Goal: Information Seeking & Learning: Learn about a topic

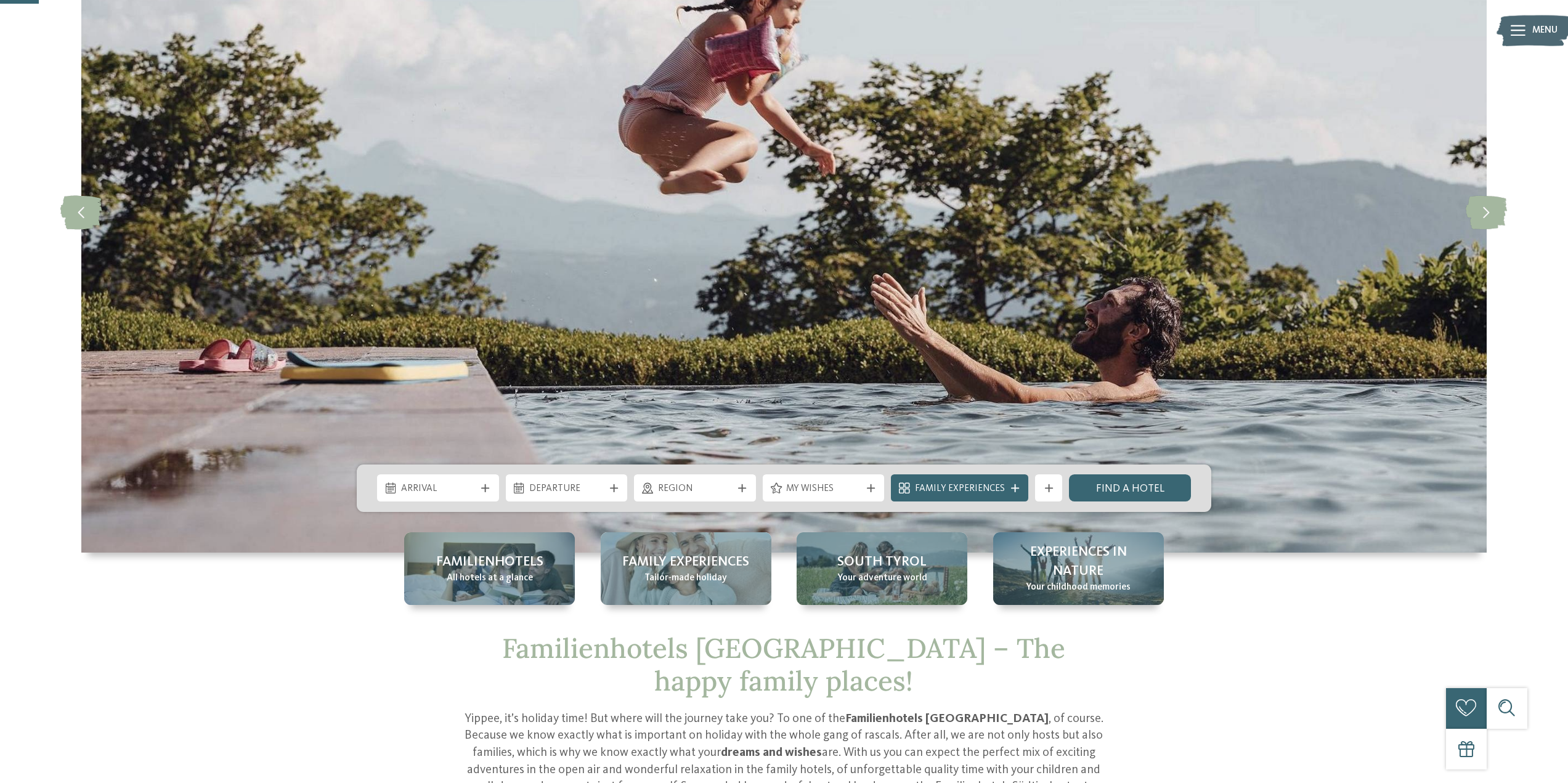
scroll to position [205, 0]
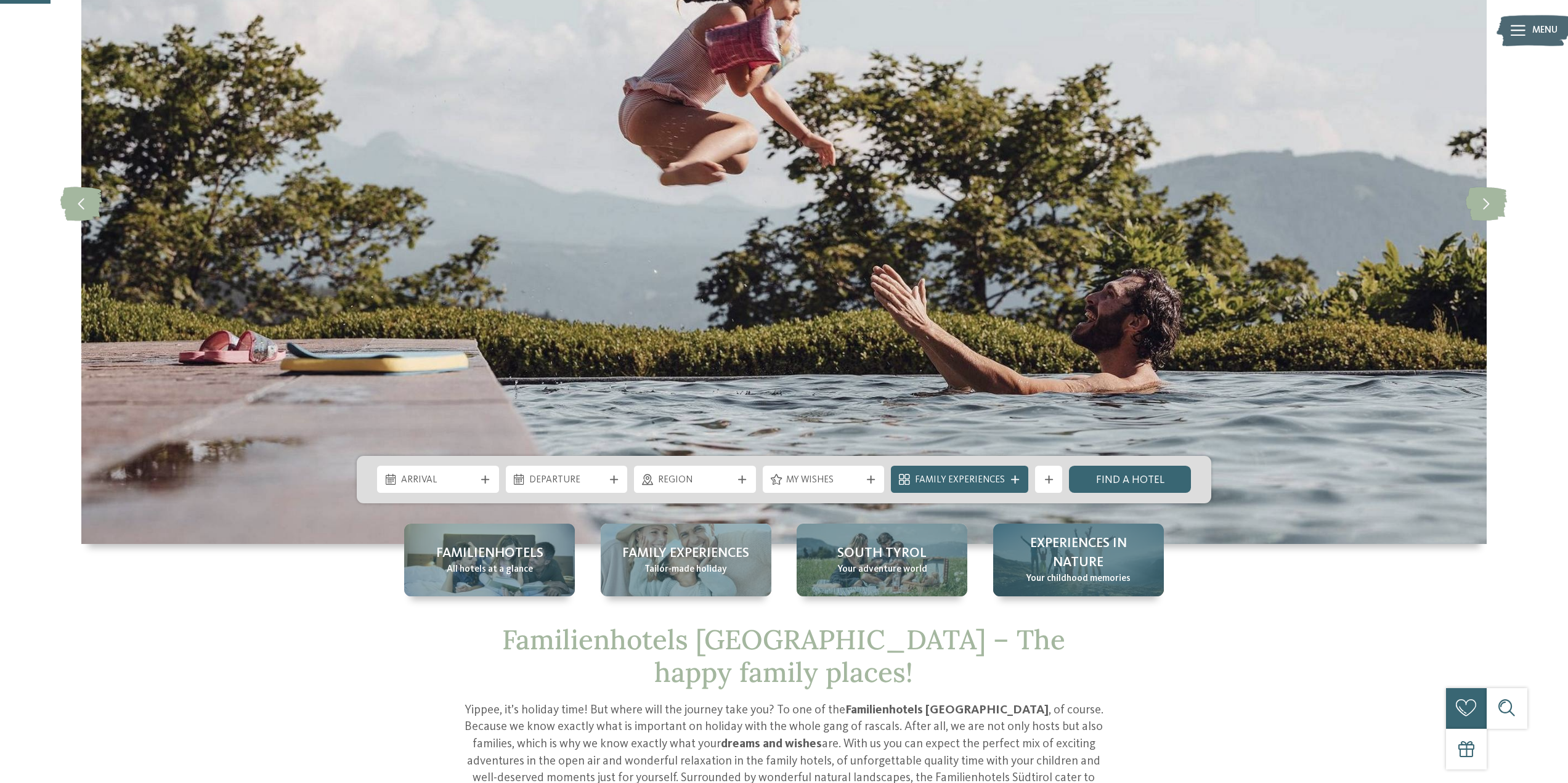
click at [1054, 563] on span "Experiences in nature" at bounding box center [1077, 553] width 143 height 39
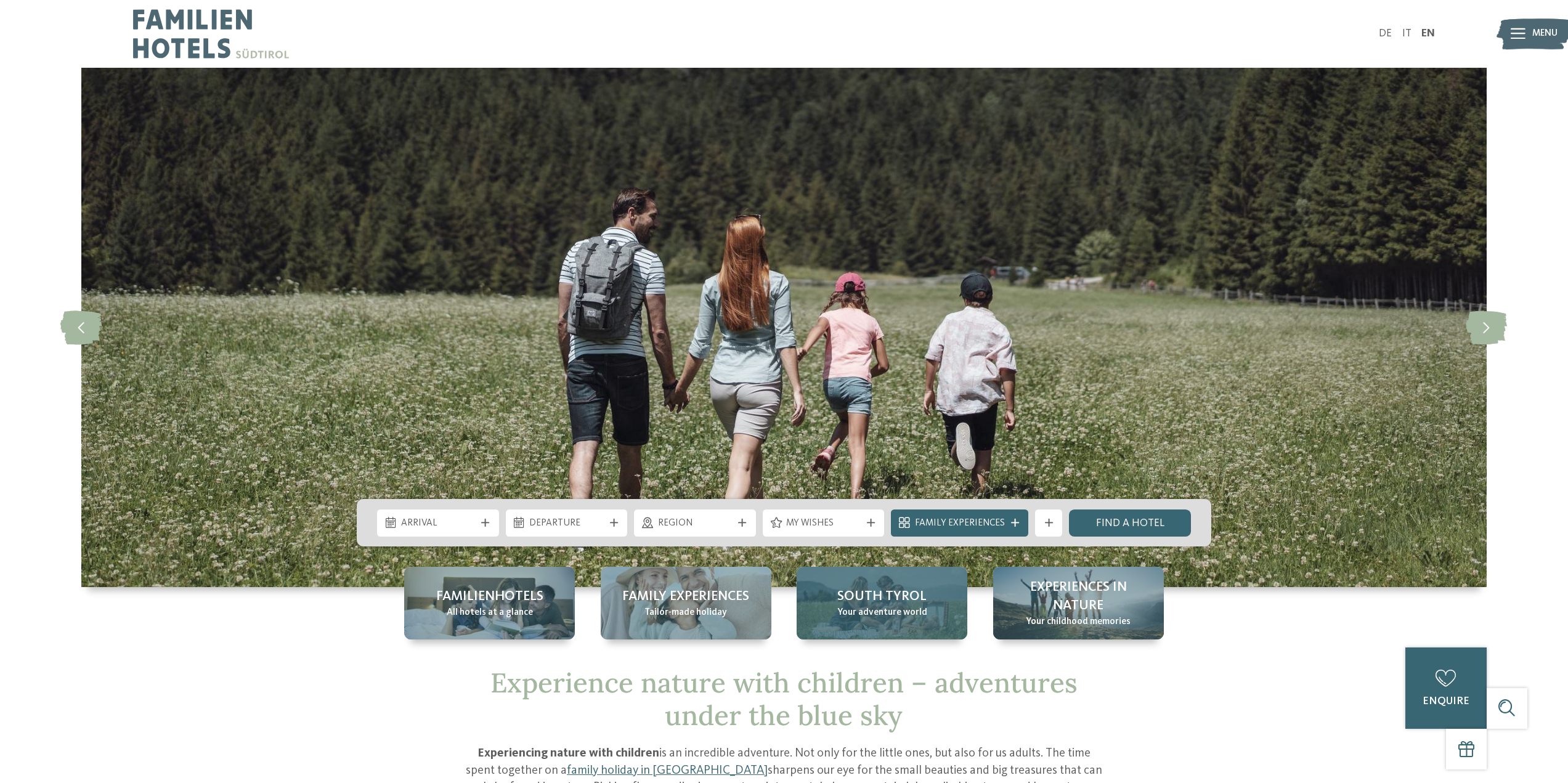
click at [911, 588] on span "South Tyrol" at bounding box center [881, 596] width 90 height 19
